Goal: Transaction & Acquisition: Purchase product/service

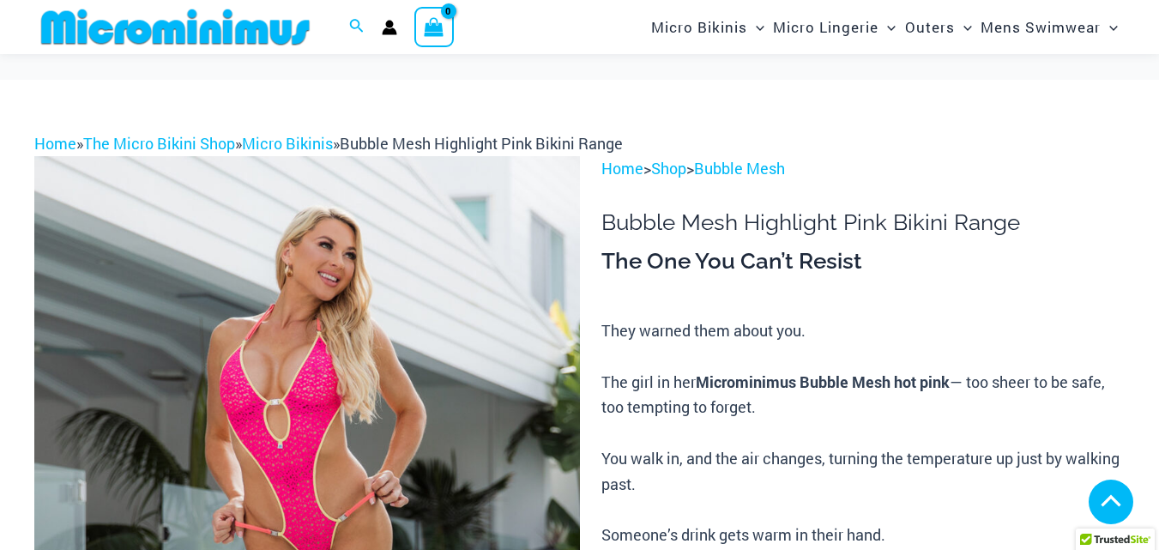
scroll to position [949, 0]
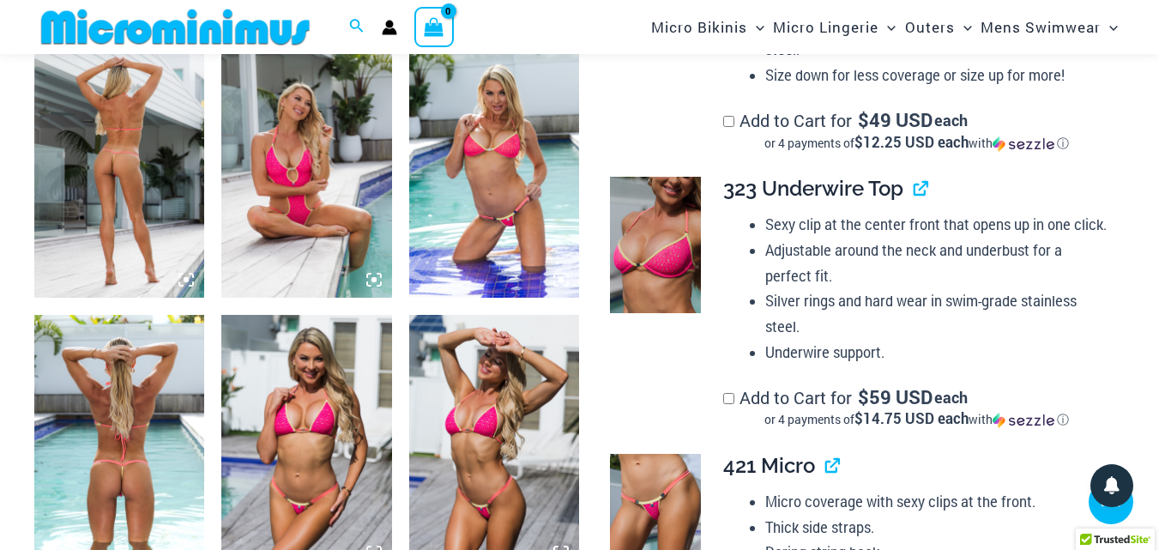
click at [498, 270] on img at bounding box center [494, 171] width 170 height 256
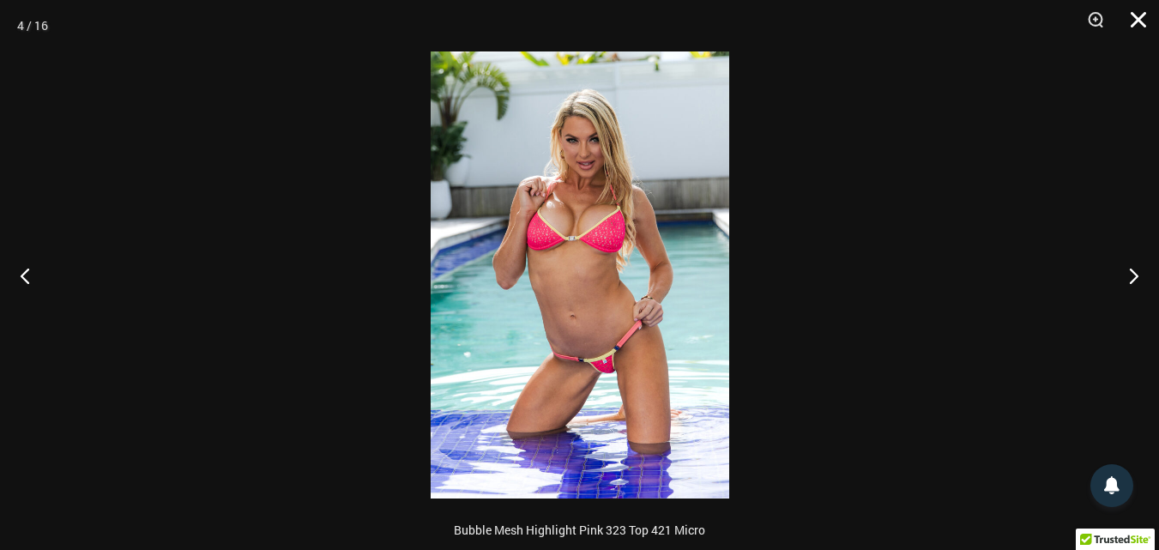
click at [1142, 18] on button "Close" at bounding box center [1132, 25] width 43 height 51
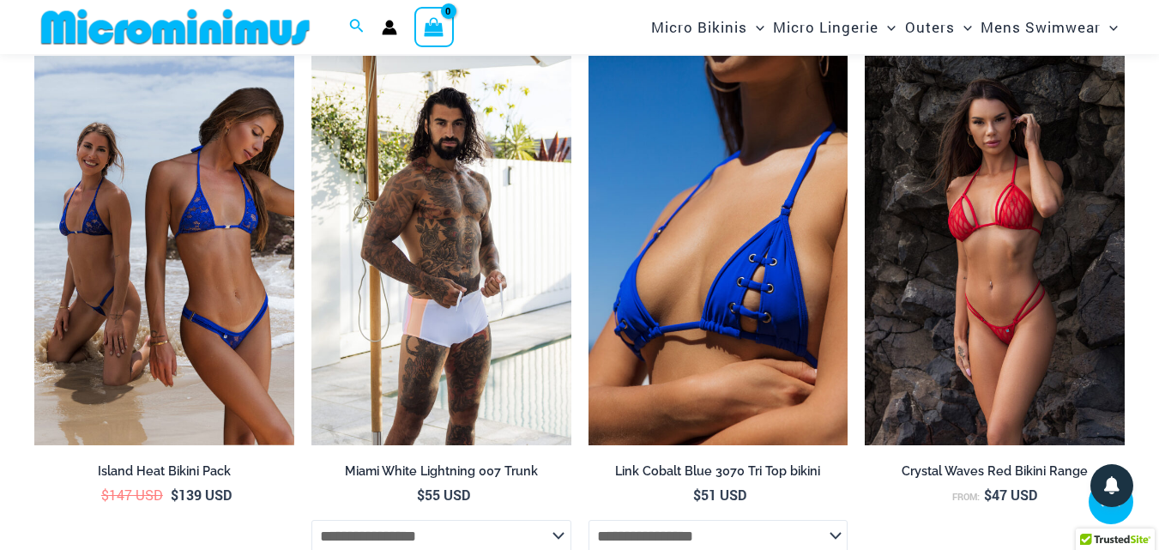
scroll to position [3919, 0]
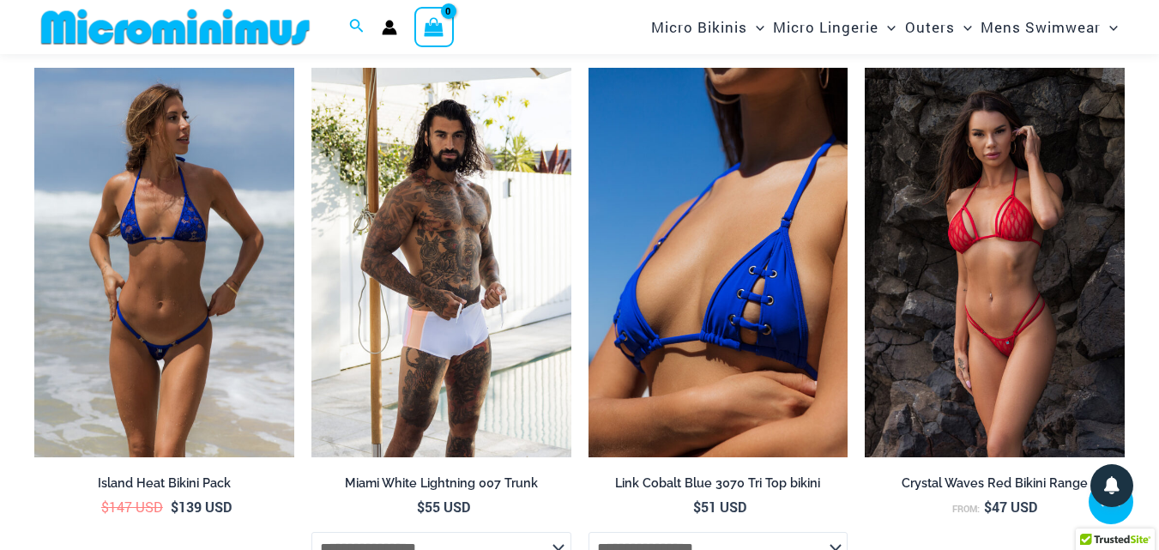
click at [214, 327] on img at bounding box center [164, 263] width 260 height 390
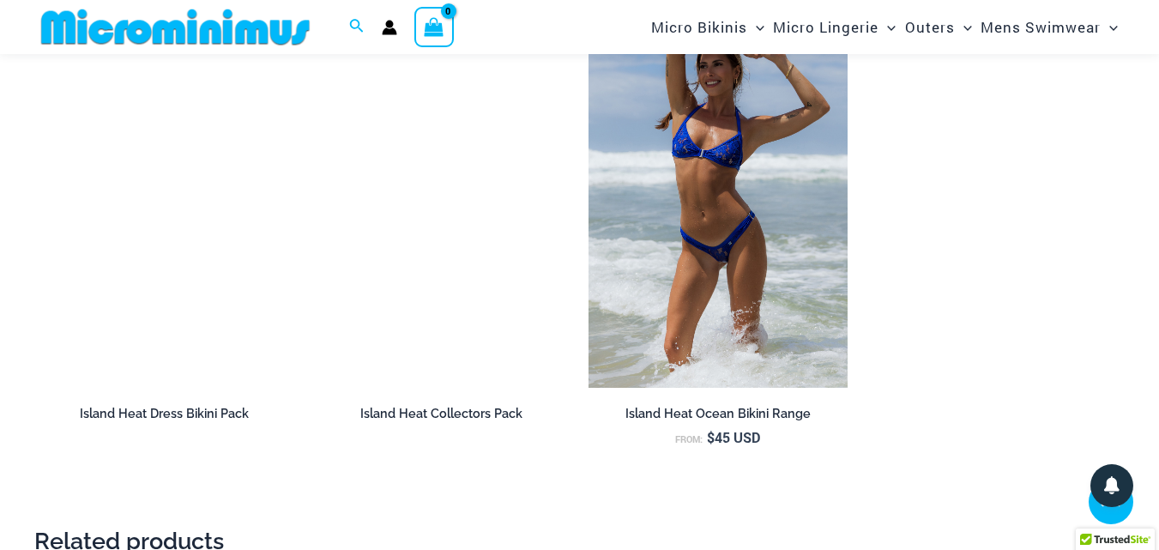
scroll to position [2521, 0]
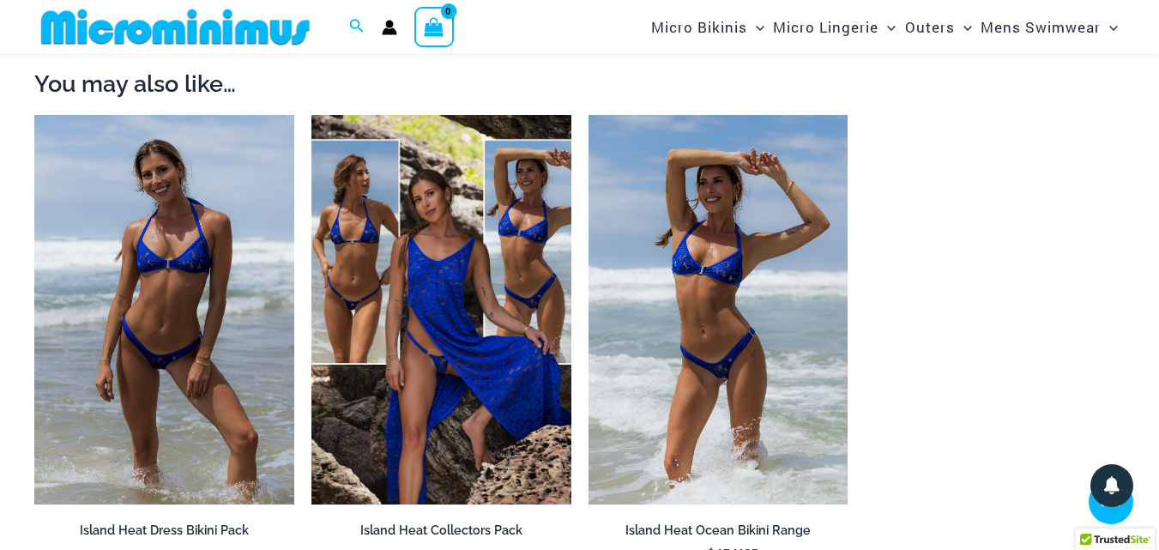
click at [240, 318] on img at bounding box center [164, 310] width 260 height 390
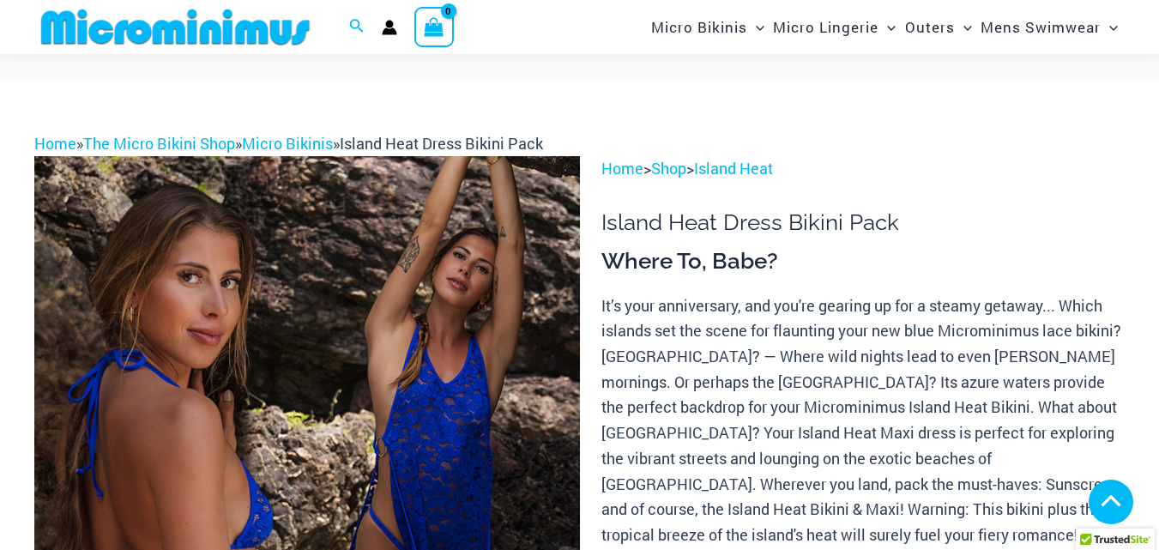
scroll to position [2247, 0]
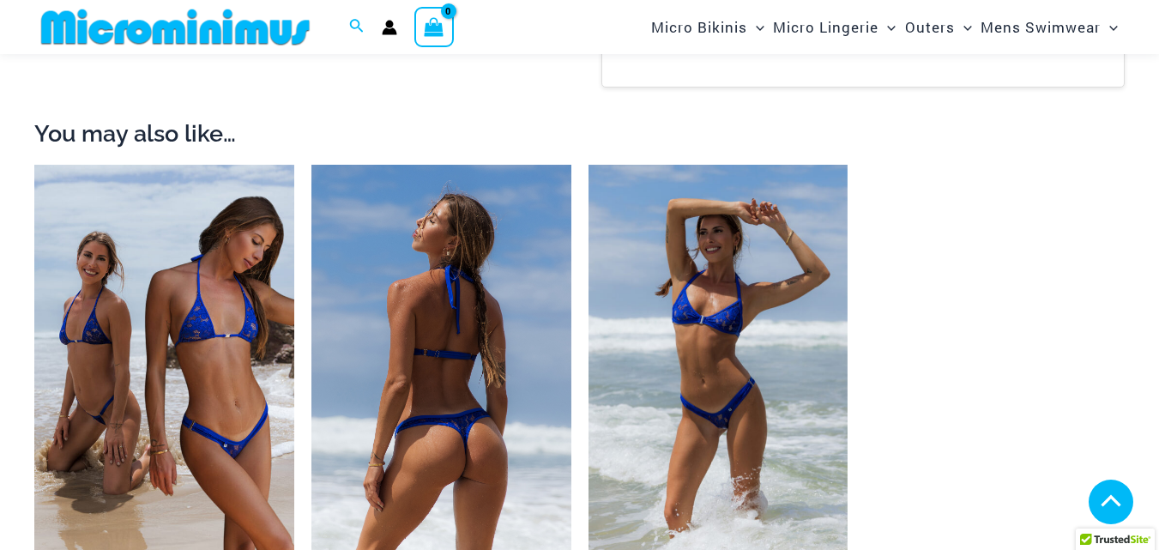
click at [421, 295] on img at bounding box center [442, 360] width 260 height 390
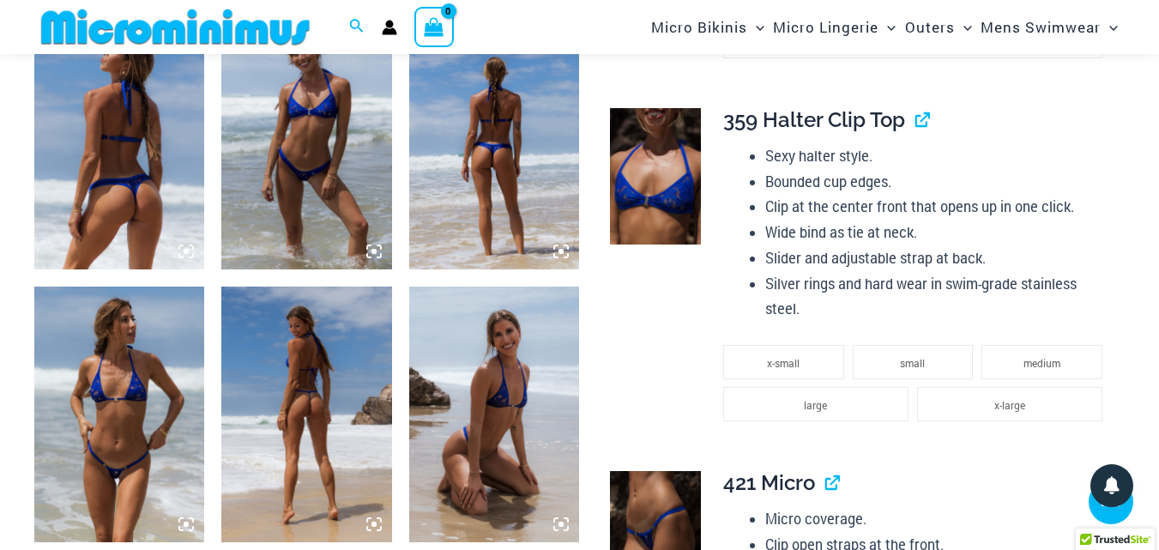
scroll to position [968, 0]
